Goal: Use online tool/utility: Utilize a website feature to perform a specific function

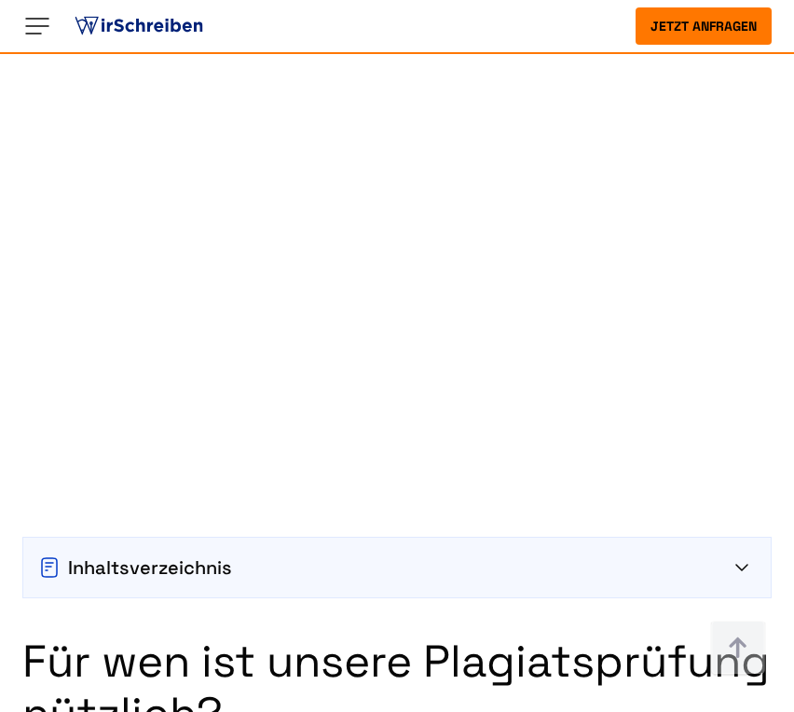
scroll to position [1237, 0]
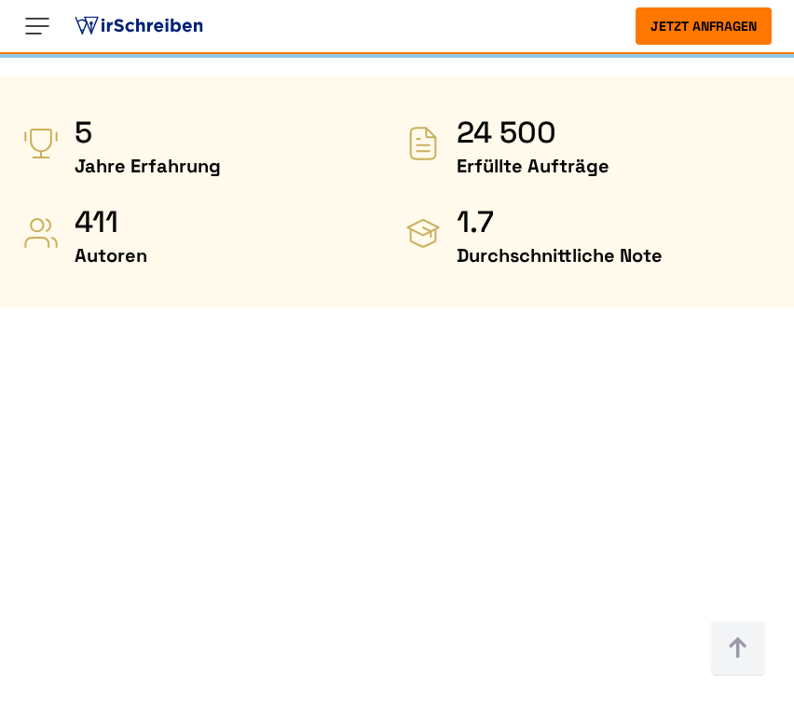
scroll to position [908, 0]
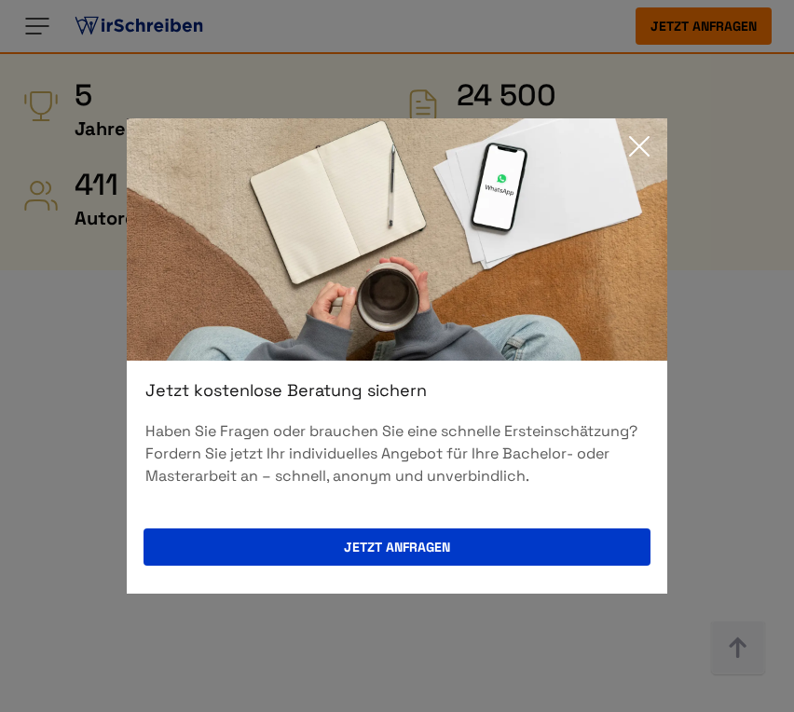
click at [648, 145] on icon at bounding box center [638, 146] width 37 height 37
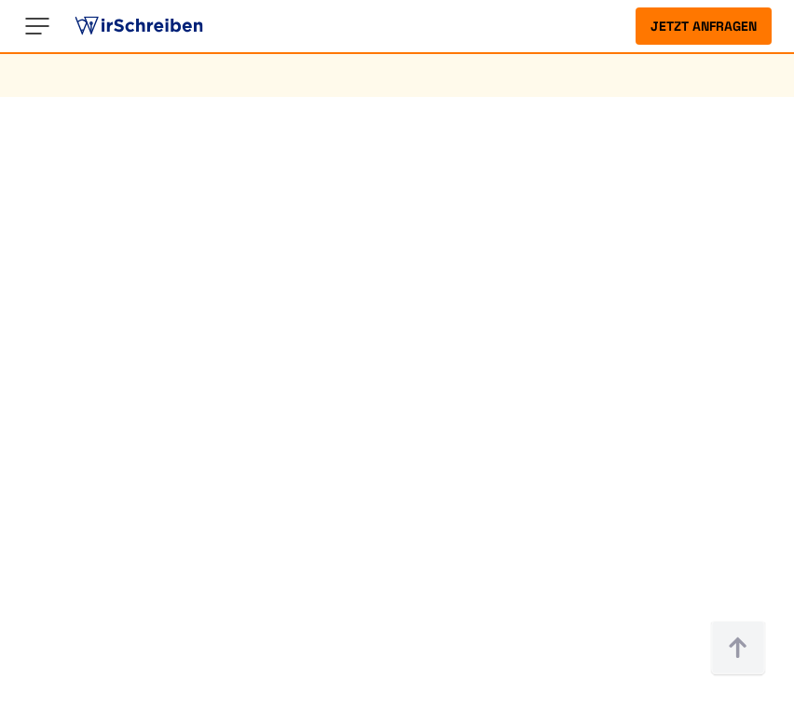
scroll to position [1058, 0]
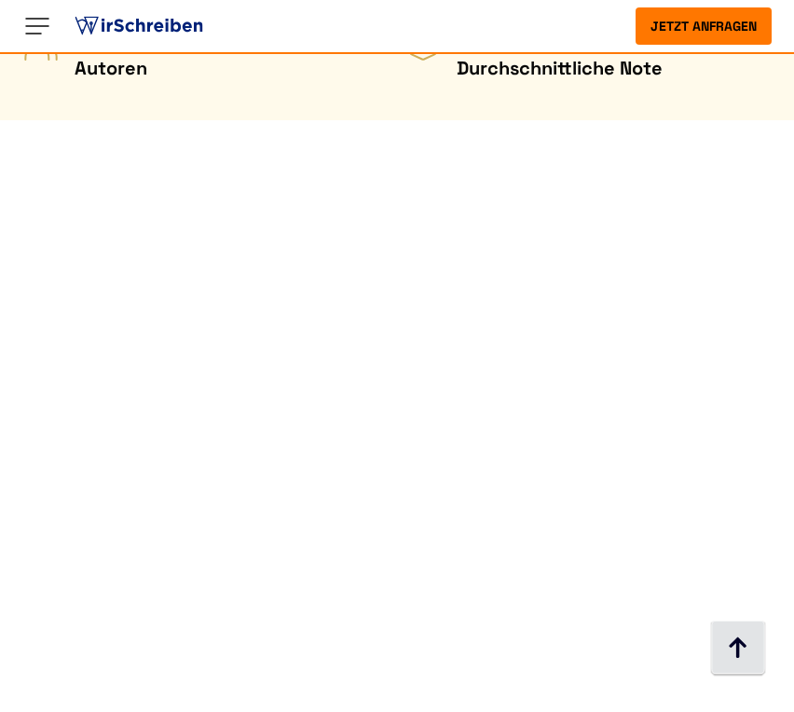
click at [755, 651] on img at bounding box center [738, 648] width 56 height 56
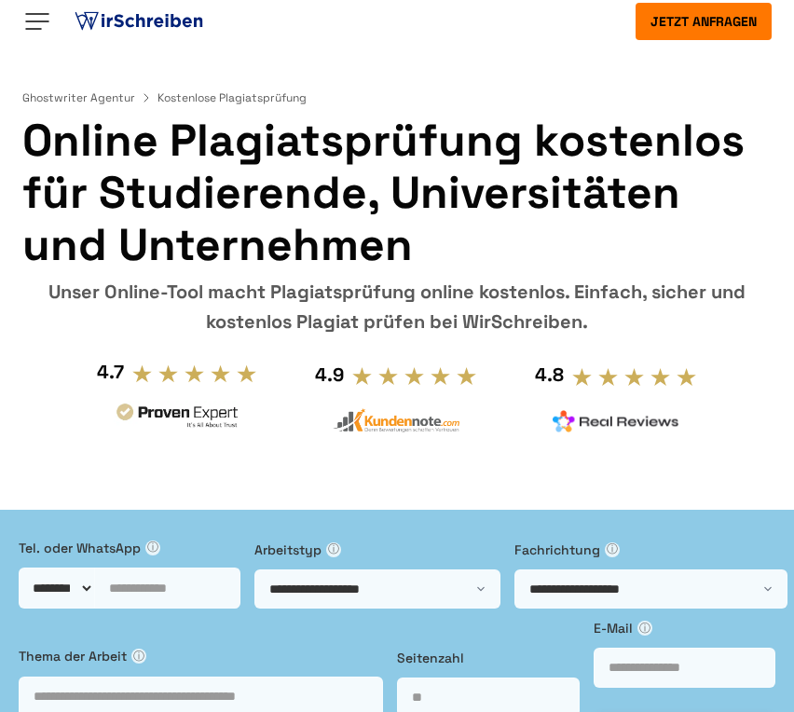
scroll to position [0, 0]
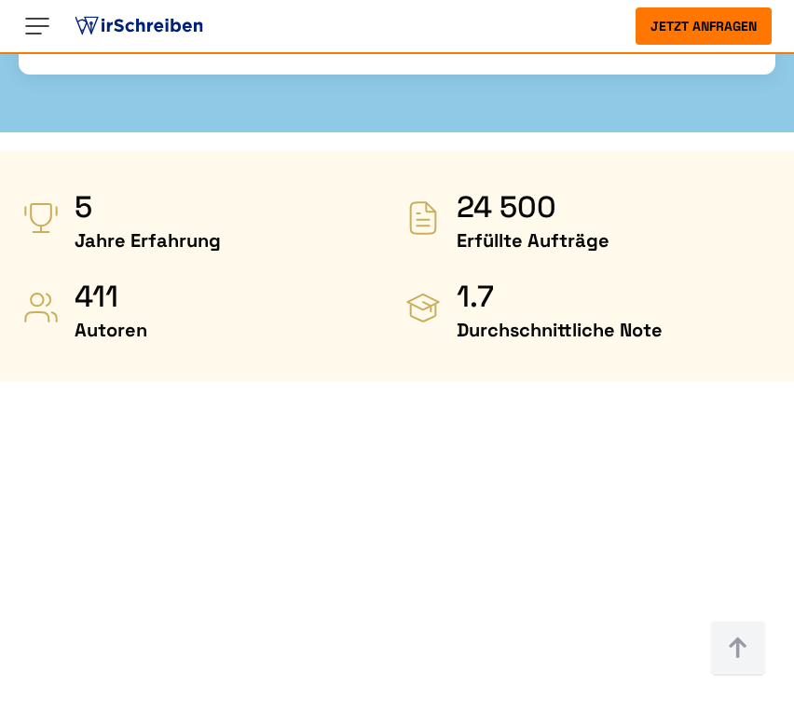
scroll to position [818, 0]
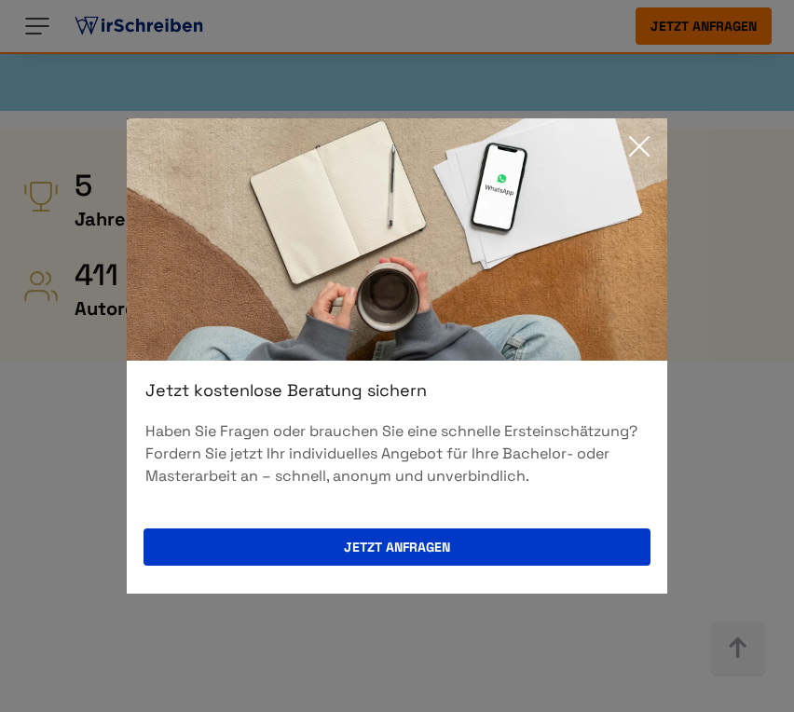
click at [634, 130] on icon at bounding box center [638, 146] width 37 height 37
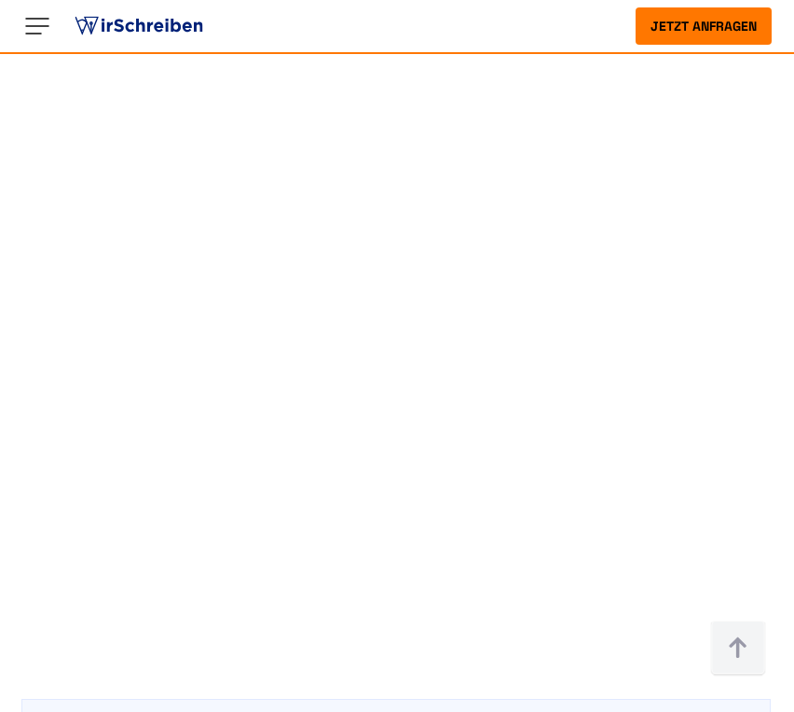
scroll to position [1298, 0]
